Goal: Task Accomplishment & Management: Manage account settings

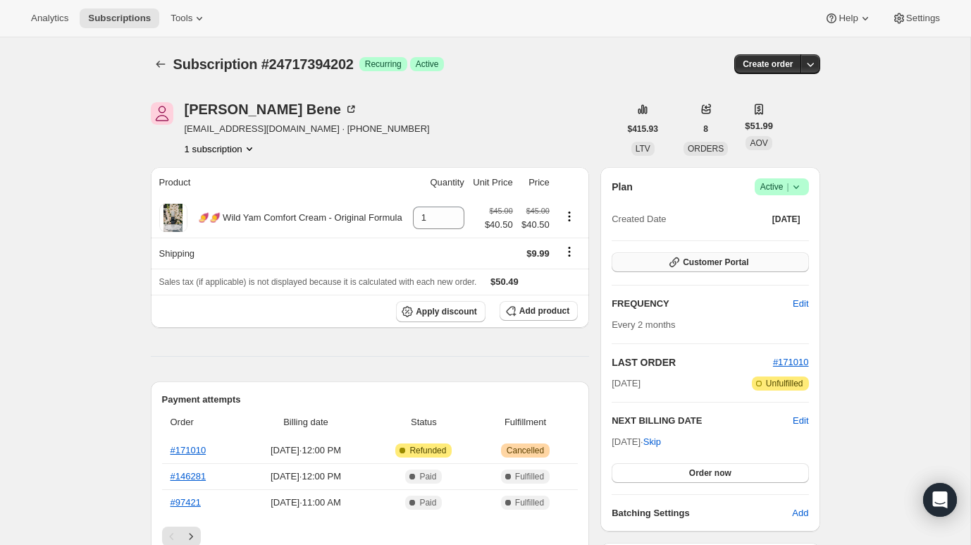
click at [714, 260] on span "Customer Portal" at bounding box center [716, 261] width 66 height 11
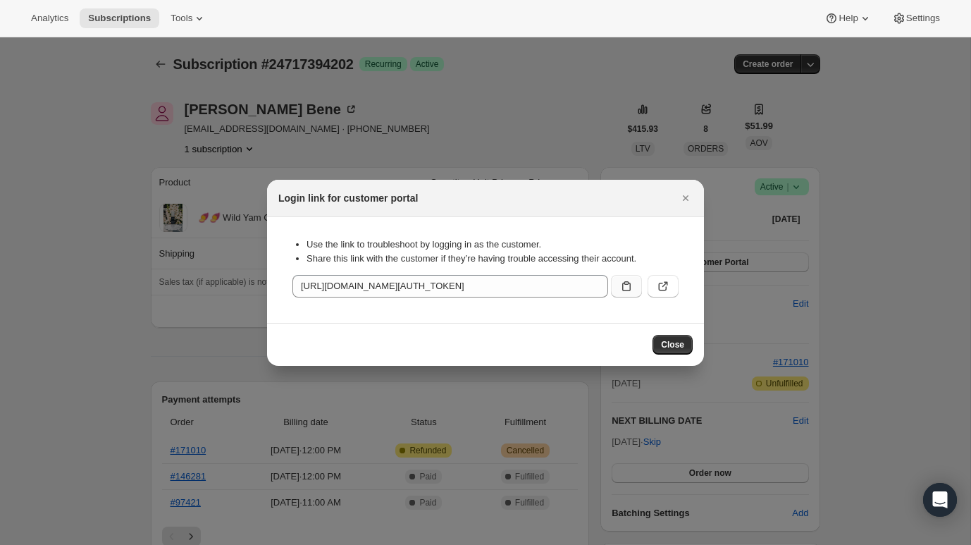
click at [621, 280] on icon ":rc0:" at bounding box center [626, 286] width 14 height 14
